Goal: Find specific fact: Find specific fact

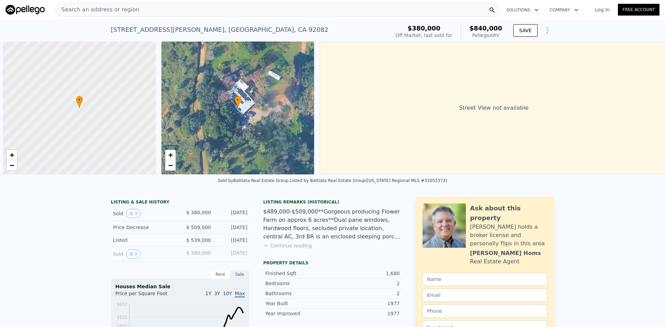
scroll to position [0, 3]
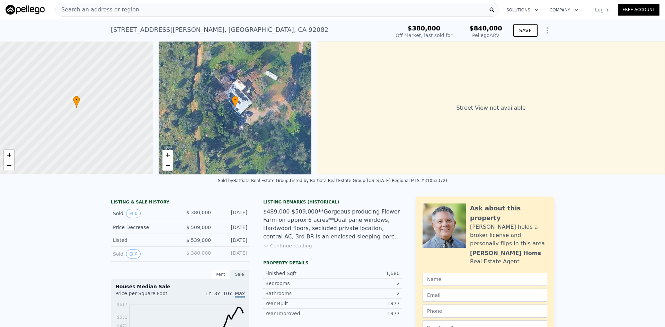
click at [160, 12] on div "Search an address or region" at bounding box center [277, 10] width 444 height 14
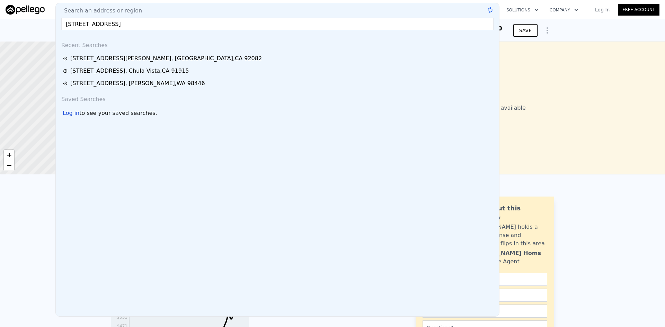
click at [180, 24] on input "[STREET_ADDRESS]" at bounding box center [277, 24] width 432 height 12
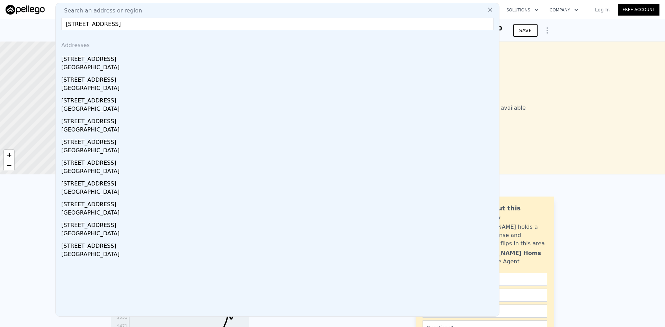
click at [180, 25] on input "[STREET_ADDRESS]" at bounding box center [277, 24] width 432 height 12
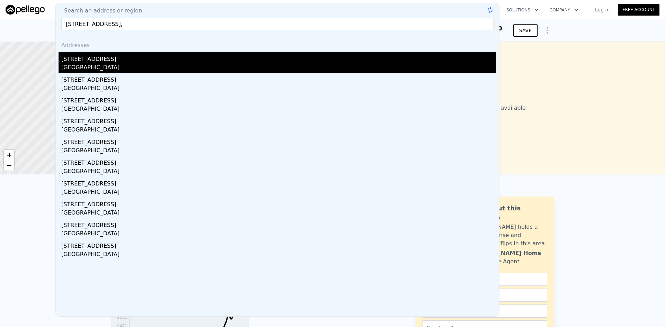
type input "[STREET_ADDRESS],"
click at [77, 62] on div "[STREET_ADDRESS]" at bounding box center [278, 57] width 435 height 11
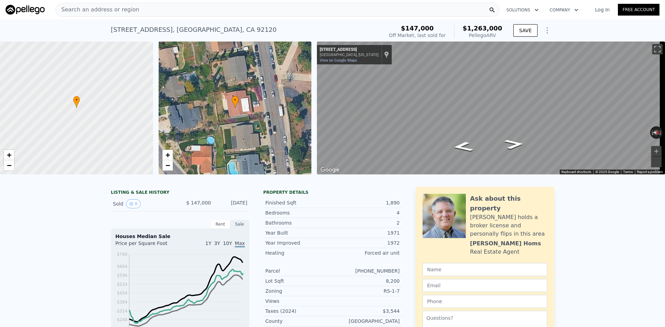
drag, startPoint x: 468, startPoint y: 32, endPoint x: 468, endPoint y: 28, distance: 3.8
click at [468, 28] on div "$1,263,000 Pellego ARV" at bounding box center [478, 32] width 48 height 14
copy div "$1,263,000 Pellego ARV"
